Goal: Information Seeking & Learning: Learn about a topic

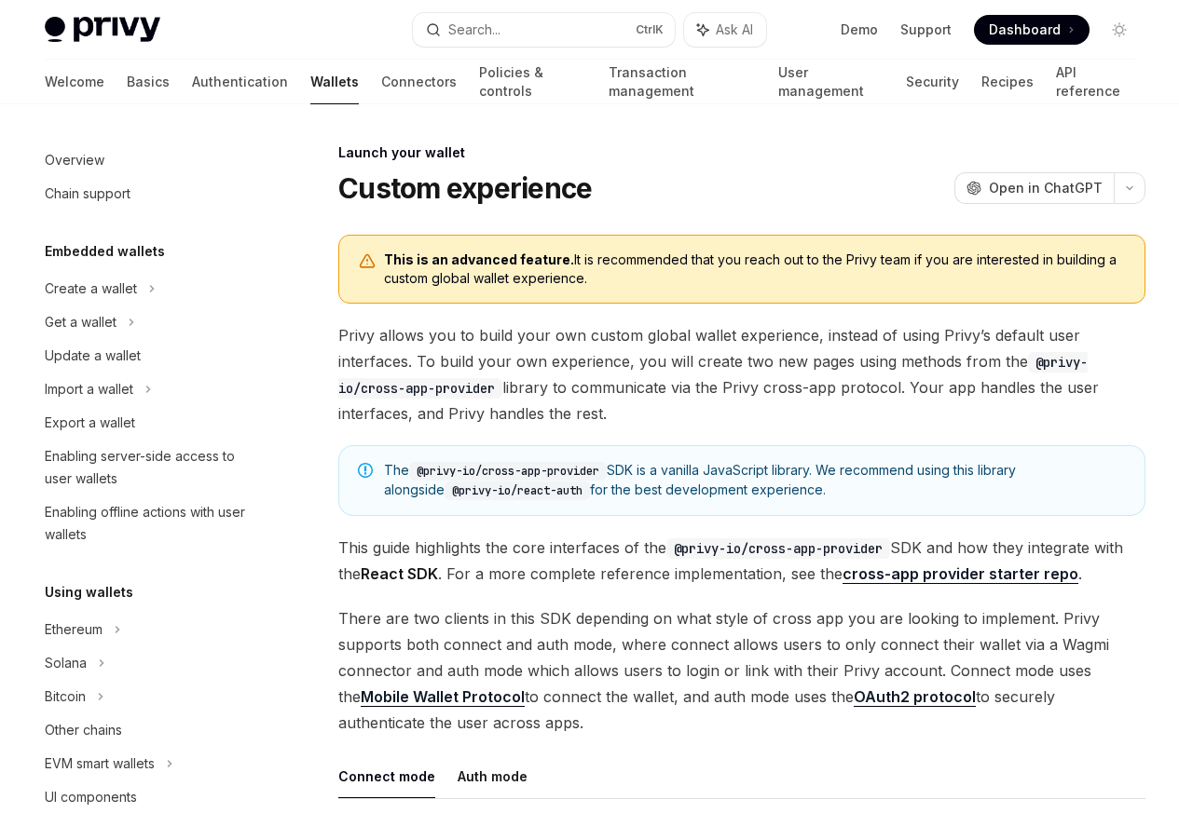
scroll to position [853, 0]
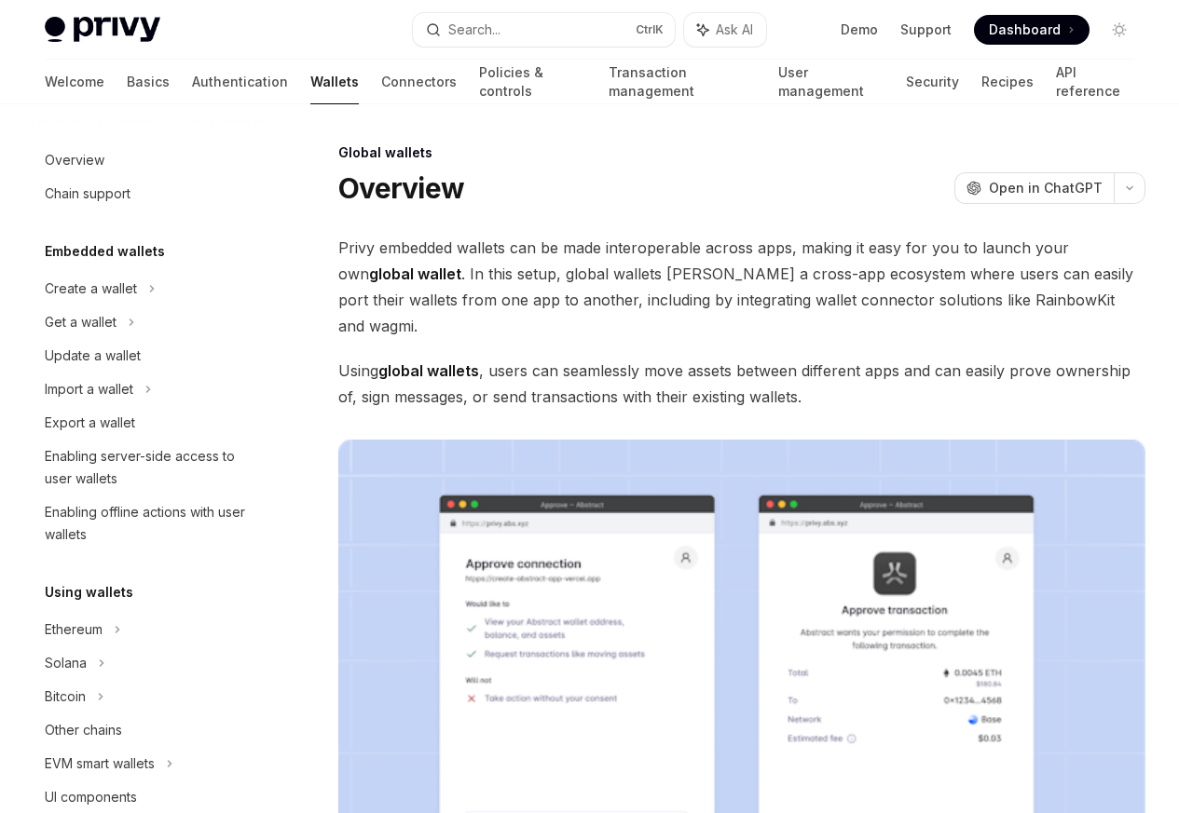
scroll to position [785, 0]
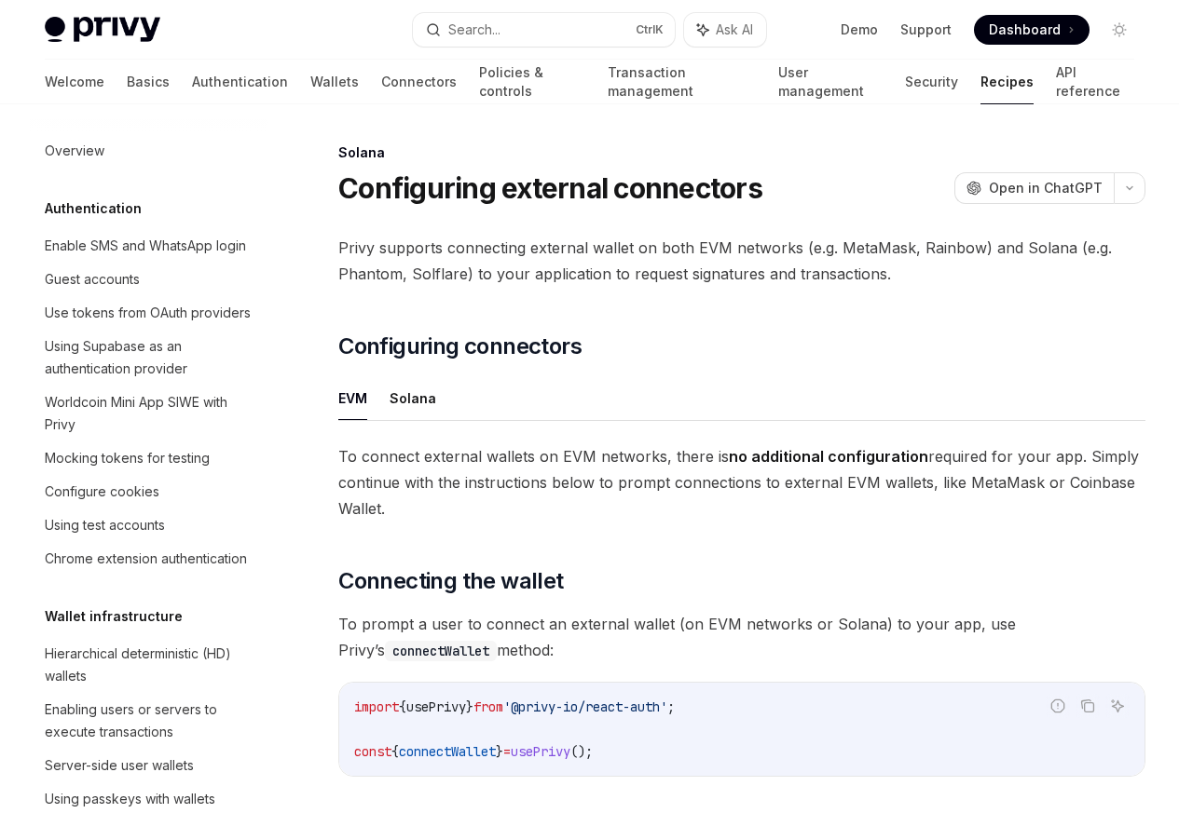
scroll to position [2984, 0]
